Goal: Find specific page/section: Find specific page/section

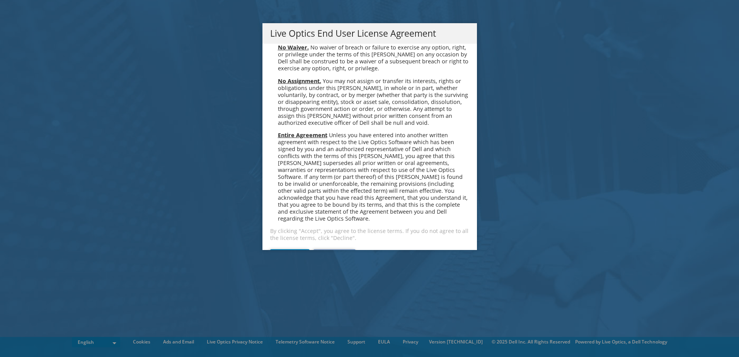
scroll to position [2923, 0]
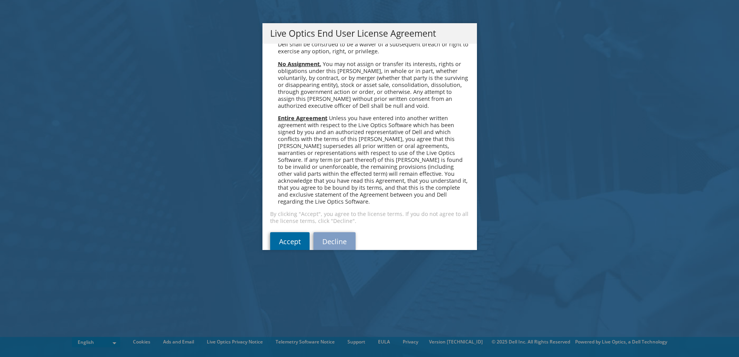
click at [283, 232] on link "Accept" at bounding box center [289, 241] width 39 height 19
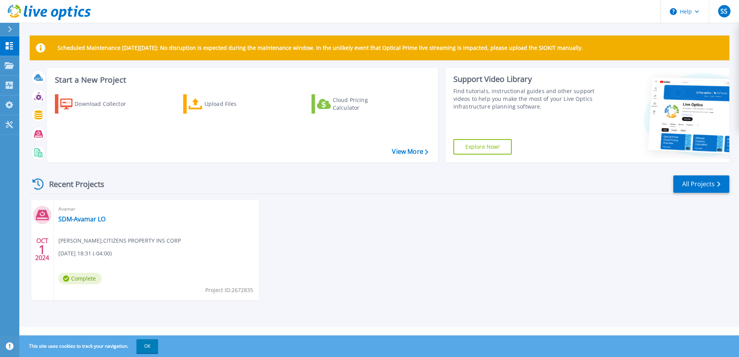
click at [10, 28] on icon at bounding box center [10, 29] width 4 height 6
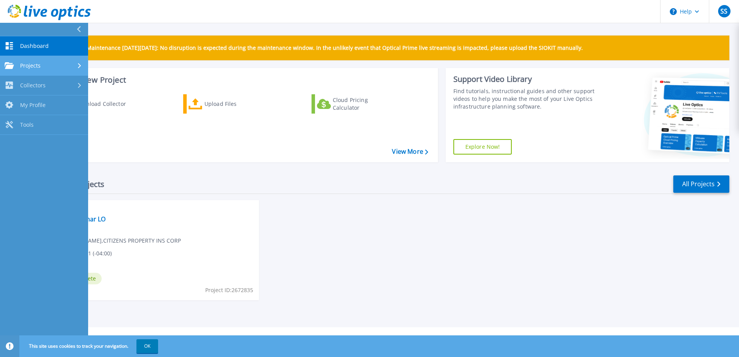
click at [65, 66] on div "Projects" at bounding box center [44, 65] width 79 height 7
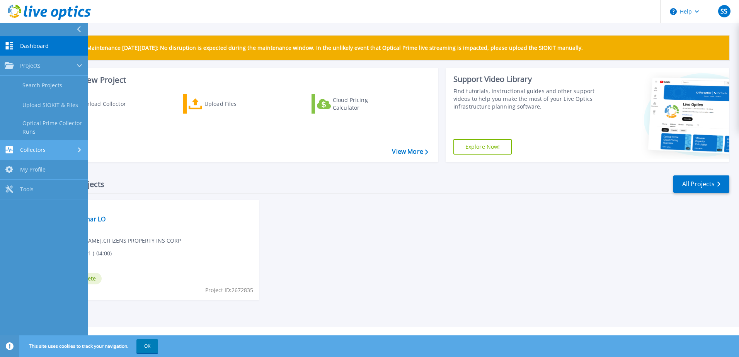
click at [68, 151] on div "Collectors" at bounding box center [44, 149] width 79 height 7
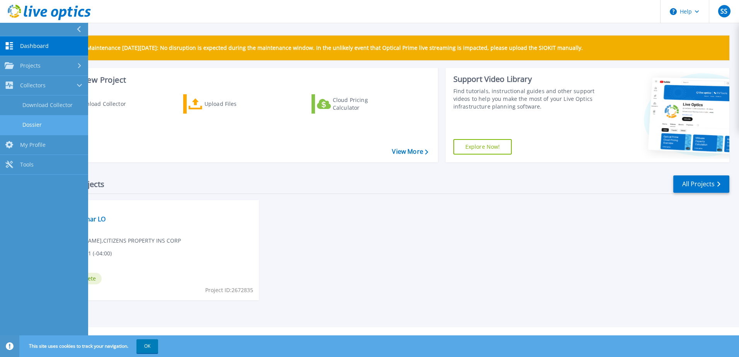
click at [64, 124] on link "Dossier" at bounding box center [44, 125] width 88 height 20
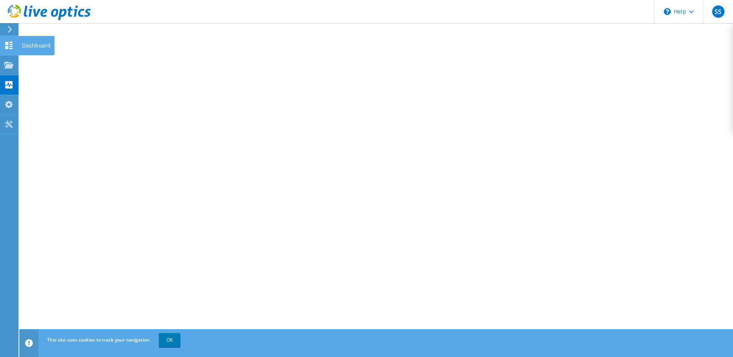
click at [37, 44] on div "Dashboard" at bounding box center [36, 45] width 36 height 19
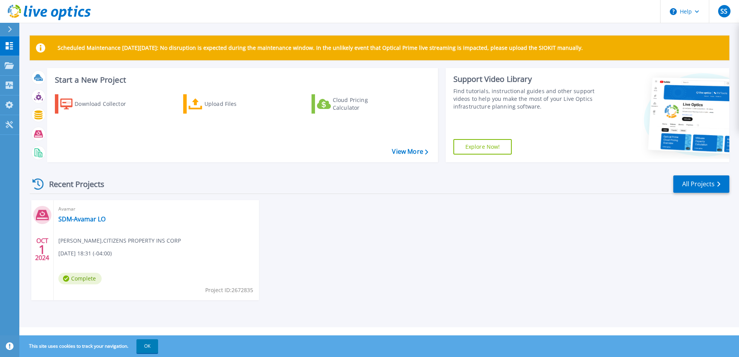
click at [85, 281] on span "Complete" at bounding box center [79, 279] width 43 height 12
click at [200, 287] on div "Avamar SDM-Avamar LO Suryakant Suryavanshi , CITIZENS PROPERTY INS CORP 10/01/2…" at bounding box center [156, 250] width 205 height 100
click at [77, 240] on span "Suryakant Suryavanshi , CITIZENS PROPERTY INS CORP" at bounding box center [119, 241] width 123 height 9
click at [128, 241] on span "Suryakant Suryavanshi , CITIZENS PROPERTY INS CORP" at bounding box center [119, 241] width 123 height 9
click at [175, 241] on span "Suryakant Suryavanshi , CITIZENS PROPERTY INS CORP" at bounding box center [119, 241] width 123 height 9
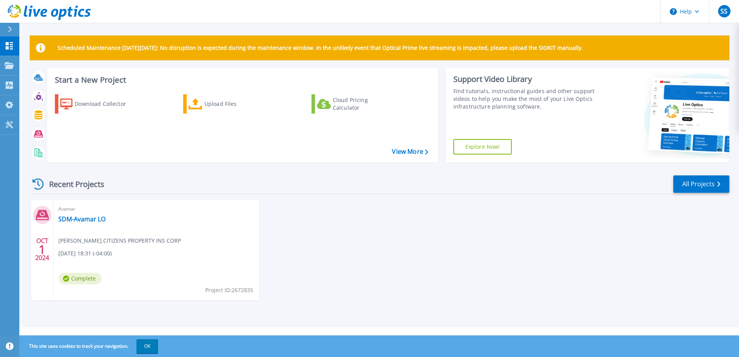
click at [79, 253] on span "[DATE] 18:31 (-04:00)" at bounding box center [84, 253] width 53 height 9
click at [85, 218] on link "SDM-Avamar LO" at bounding box center [81, 219] width 47 height 8
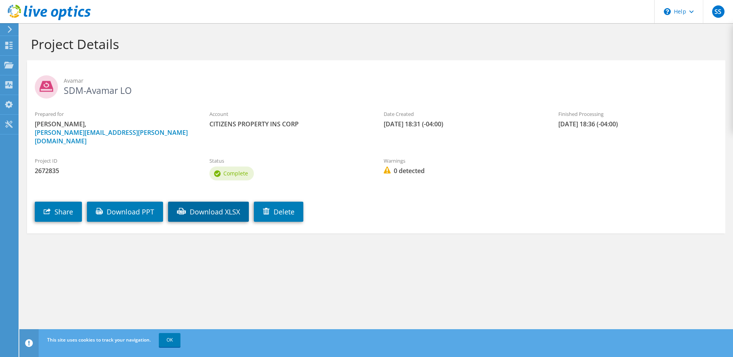
click at [220, 208] on link "Download XLSX" at bounding box center [208, 212] width 81 height 20
click at [37, 44] on div "Dashboard" at bounding box center [36, 45] width 36 height 19
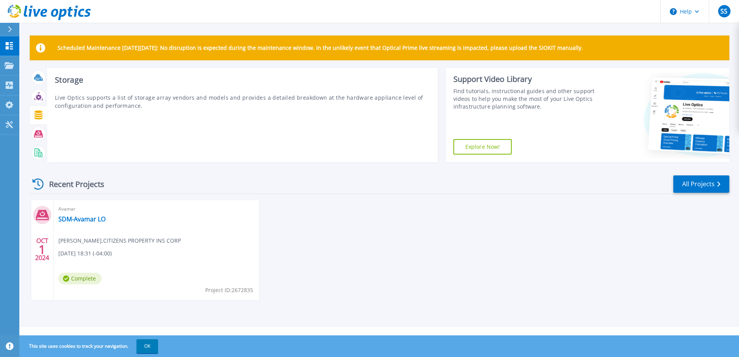
click at [40, 118] on icon at bounding box center [38, 115] width 9 height 9
click at [38, 118] on icon at bounding box center [38, 115] width 9 height 9
click at [41, 113] on icon at bounding box center [38, 115] width 9 height 9
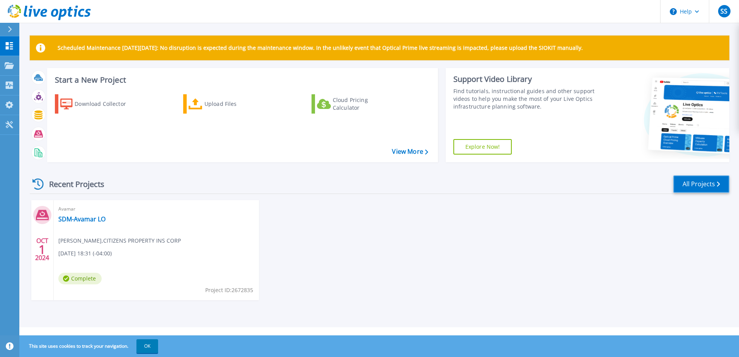
click at [713, 188] on link "All Projects" at bounding box center [701, 184] width 56 height 17
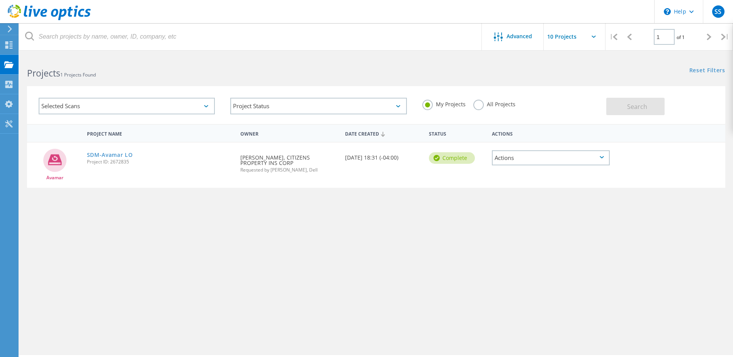
click at [591, 36] on input "text" at bounding box center [582, 36] width 77 height 27
click at [109, 103] on div "Selected Scans" at bounding box center [127, 106] width 176 height 17
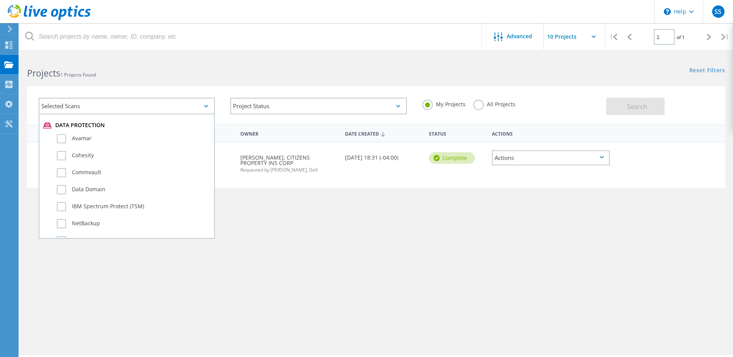
scroll to position [464, 0]
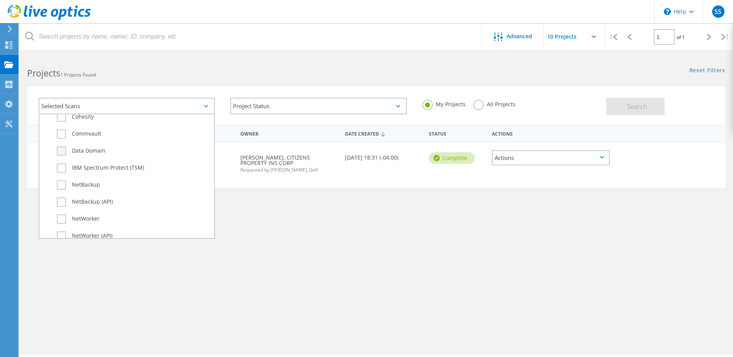
click at [63, 154] on label "Data Domain" at bounding box center [133, 151] width 153 height 9
click at [0, 0] on input "Data Domain" at bounding box center [0, 0] width 0 height 0
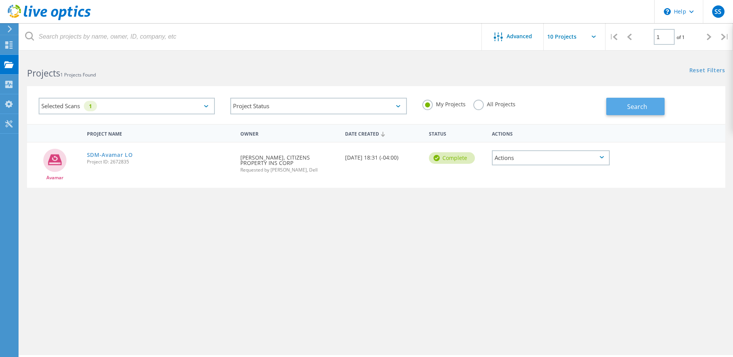
click at [634, 106] on span "Search" at bounding box center [637, 106] width 20 height 9
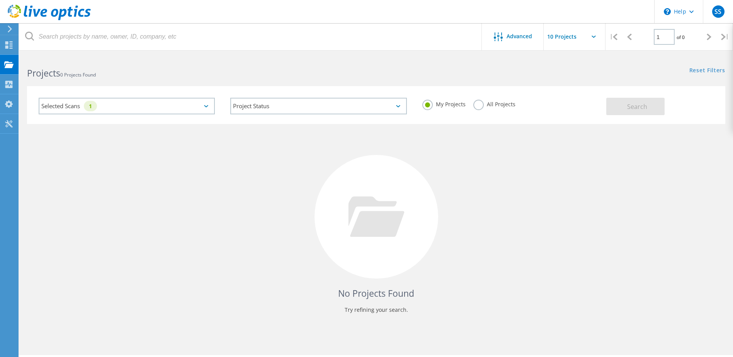
click at [86, 105] on div "Selected Scans 1" at bounding box center [127, 106] width 176 height 17
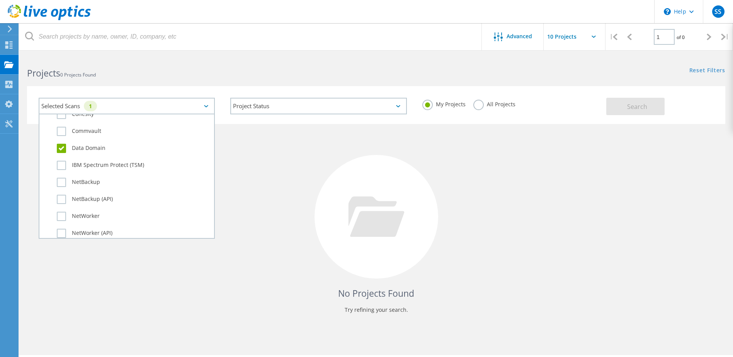
scroll to position [466, 0]
click at [60, 149] on label "Data Domain" at bounding box center [133, 148] width 153 height 9
click at [0, 0] on input "Data Domain" at bounding box center [0, 0] width 0 height 0
click at [252, 165] on div "No Projects Found Try refining your search." at bounding box center [376, 224] width 699 height 200
